Goal: Complete application form: Complete application form

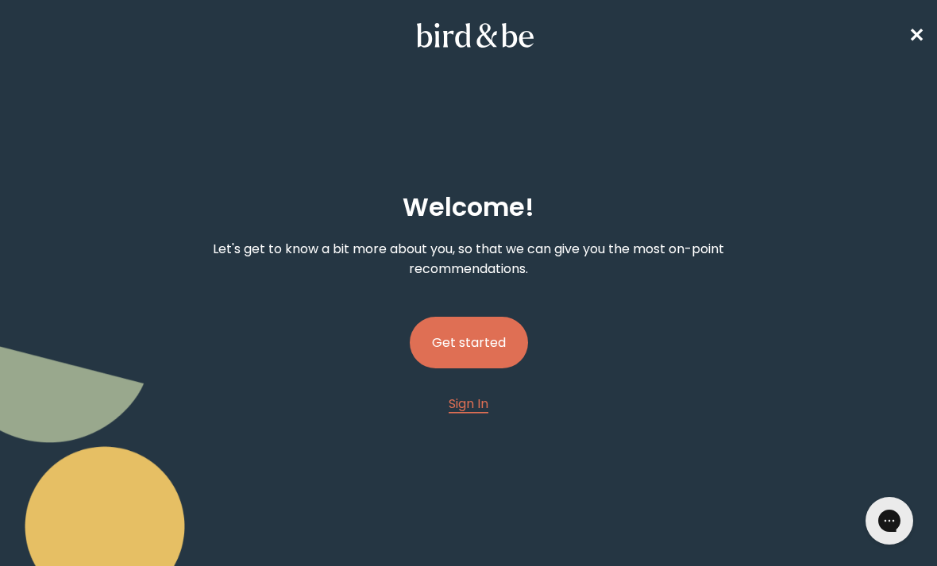
click at [454, 350] on button "Get started" at bounding box center [469, 343] width 118 height 52
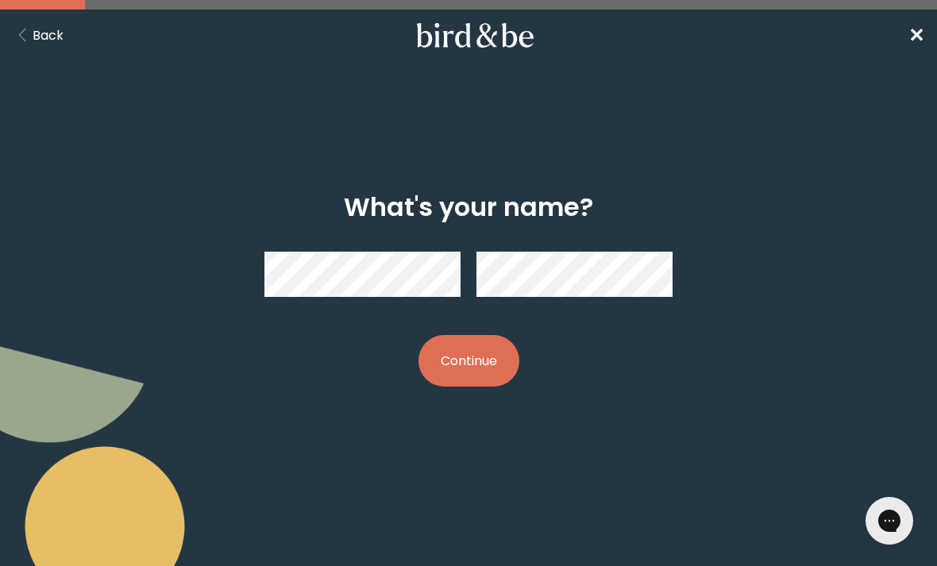
click at [44, 38] on button "Back" at bounding box center [38, 35] width 51 height 20
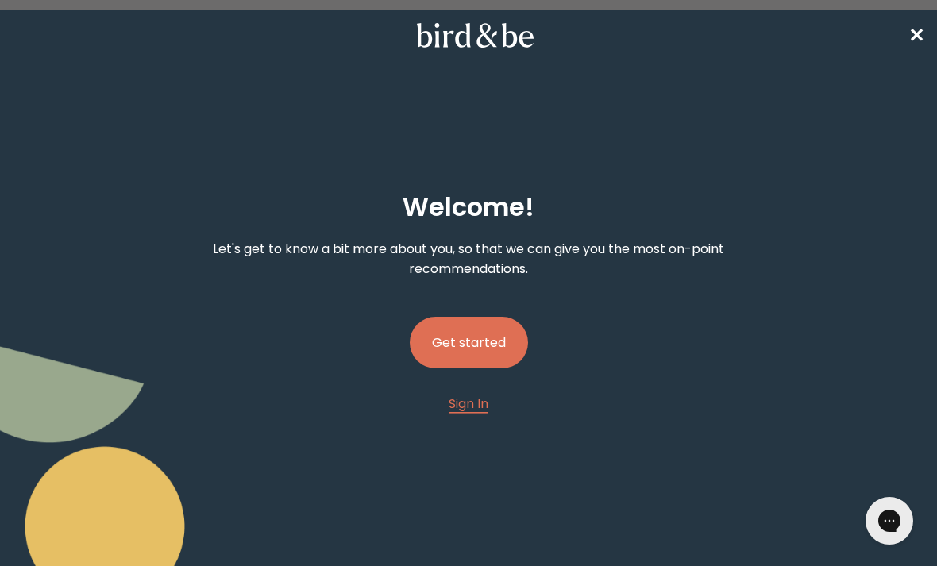
click at [471, 413] on span "Sign In" at bounding box center [469, 404] width 40 height 18
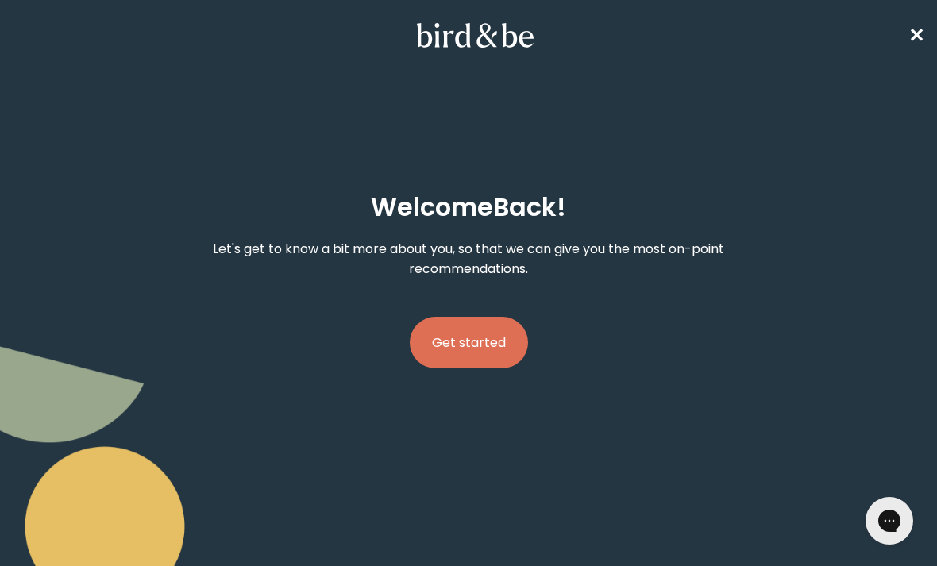
click at [436, 332] on button "Get started" at bounding box center [469, 343] width 118 height 52
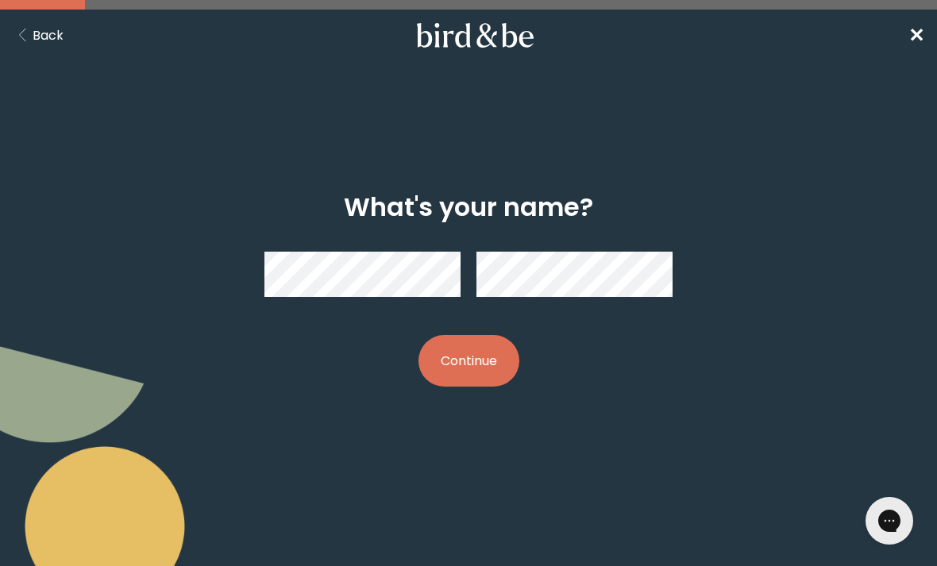
click at [920, 39] on span "✕" at bounding box center [917, 35] width 16 height 26
